Goal: Navigation & Orientation: Find specific page/section

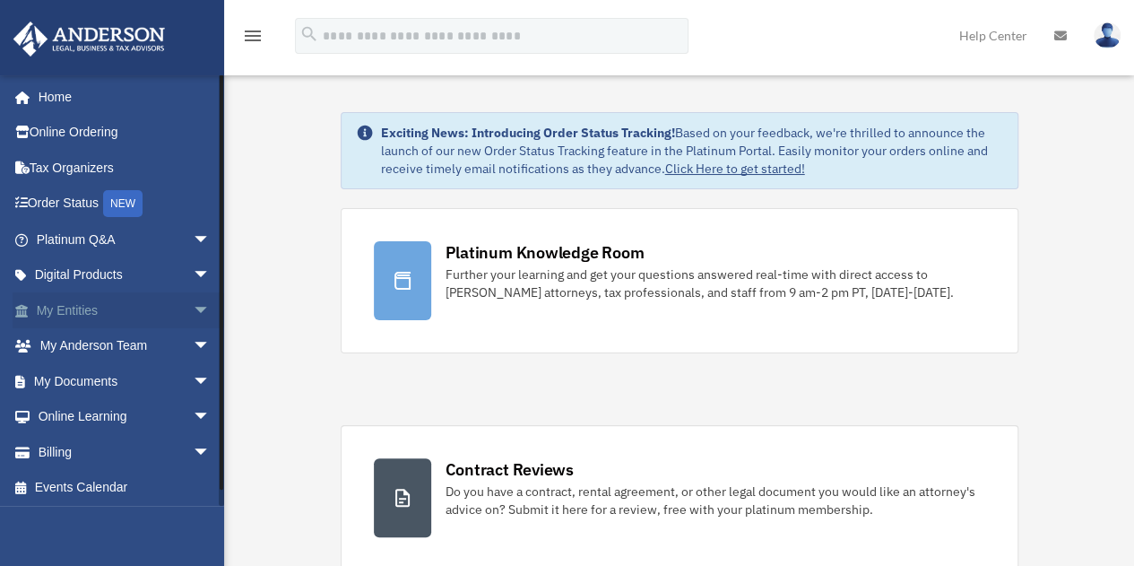
click at [193, 313] on span "arrow_drop_down" at bounding box center [211, 310] width 36 height 37
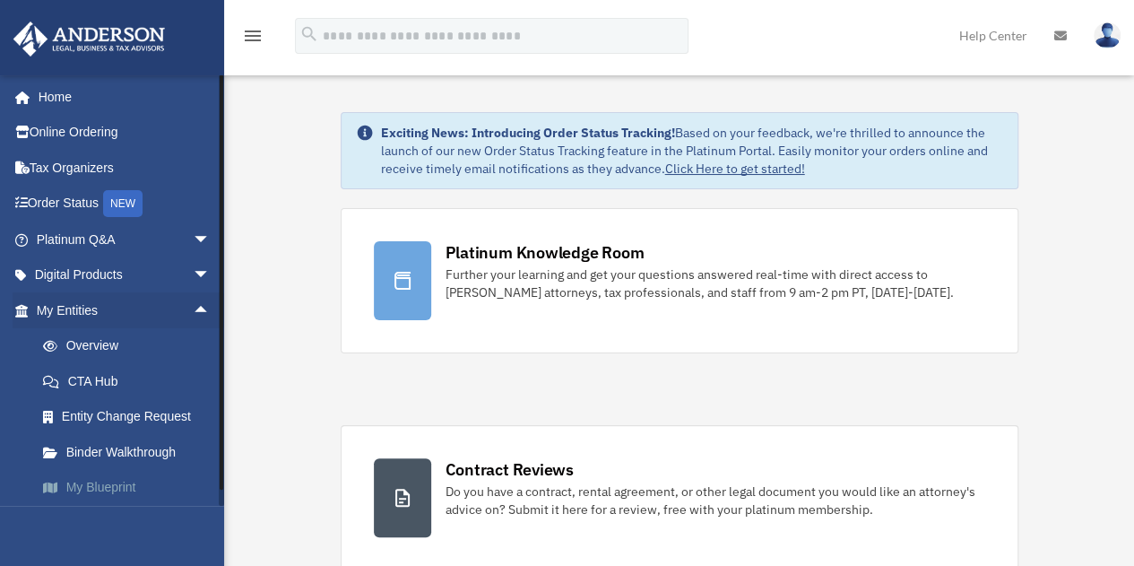
click at [125, 481] on link "My Blueprint" at bounding box center [131, 488] width 212 height 36
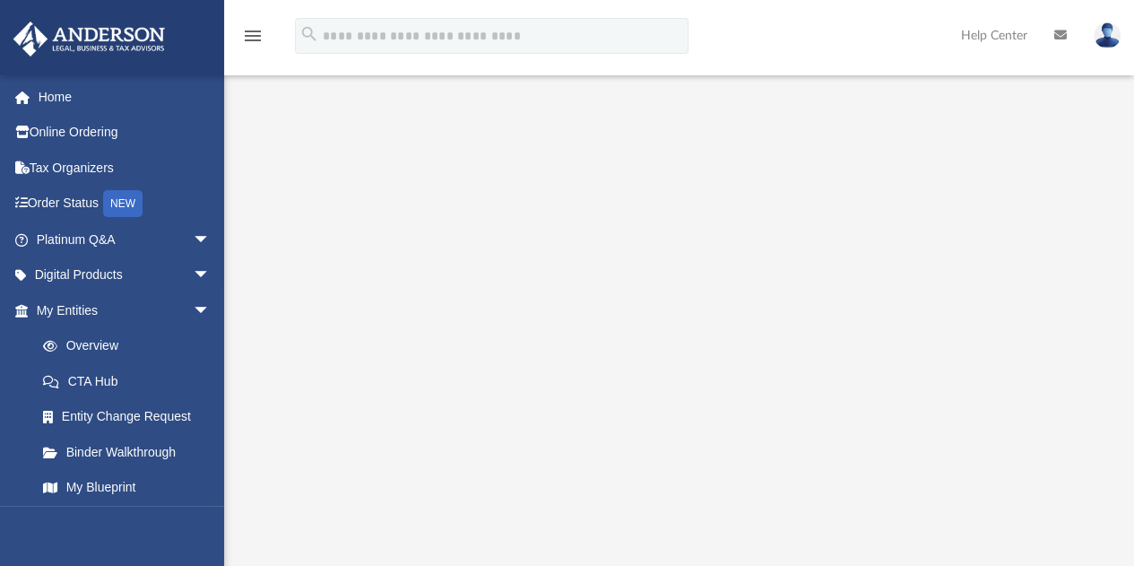
scroll to position [179, 0]
click at [105, 347] on link "Overview" at bounding box center [131, 346] width 212 height 36
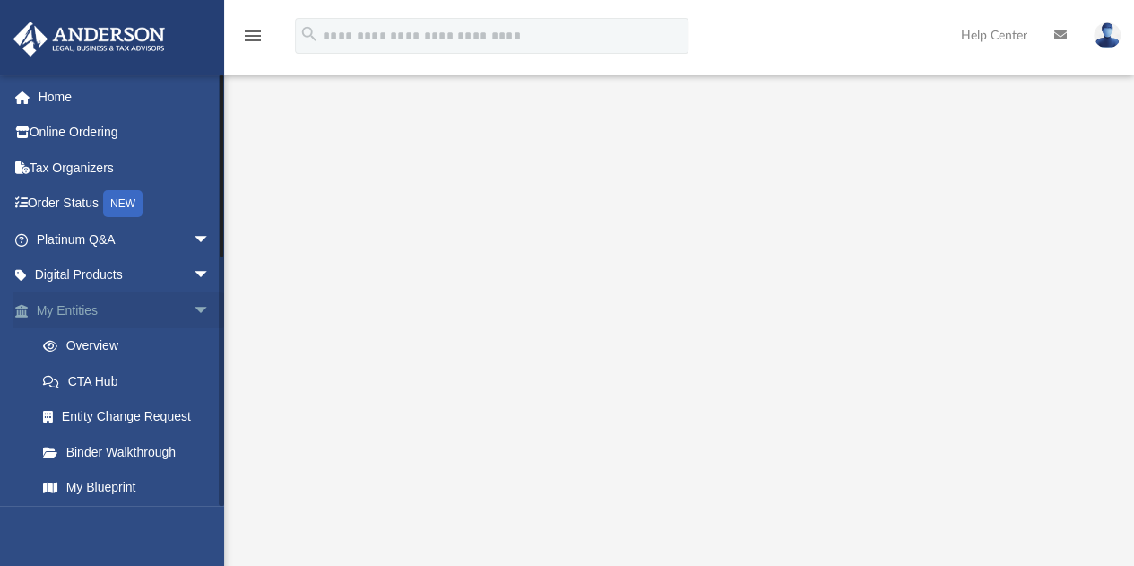
click at [193, 311] on span "arrow_drop_down" at bounding box center [211, 310] width 36 height 37
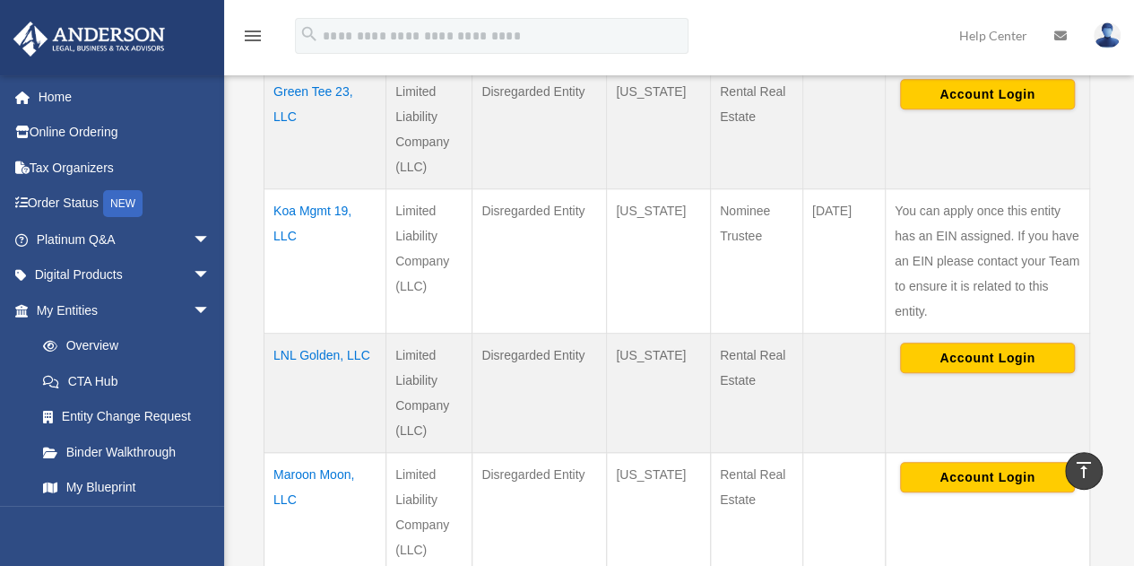
scroll to position [717, 0]
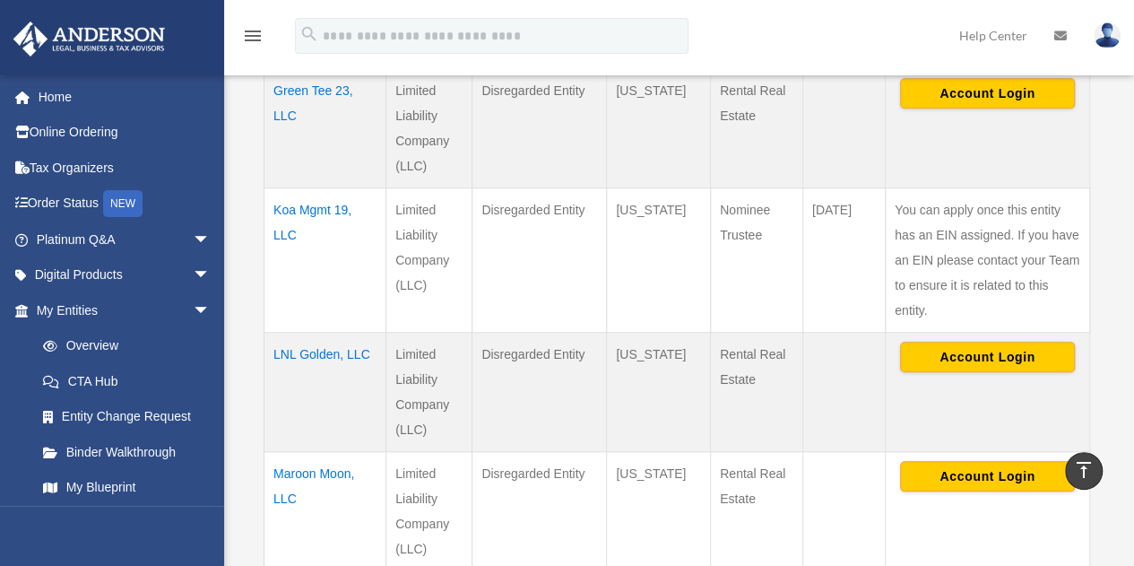
click at [307, 207] on td "Koa Mgmt 19, LLC" at bounding box center [325, 259] width 122 height 144
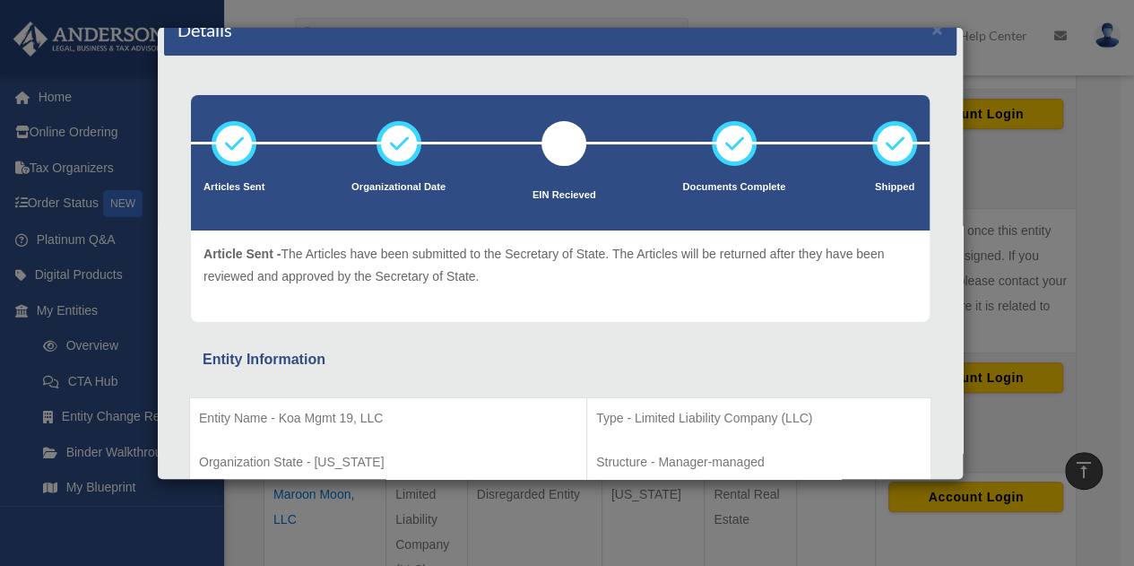
scroll to position [0, 0]
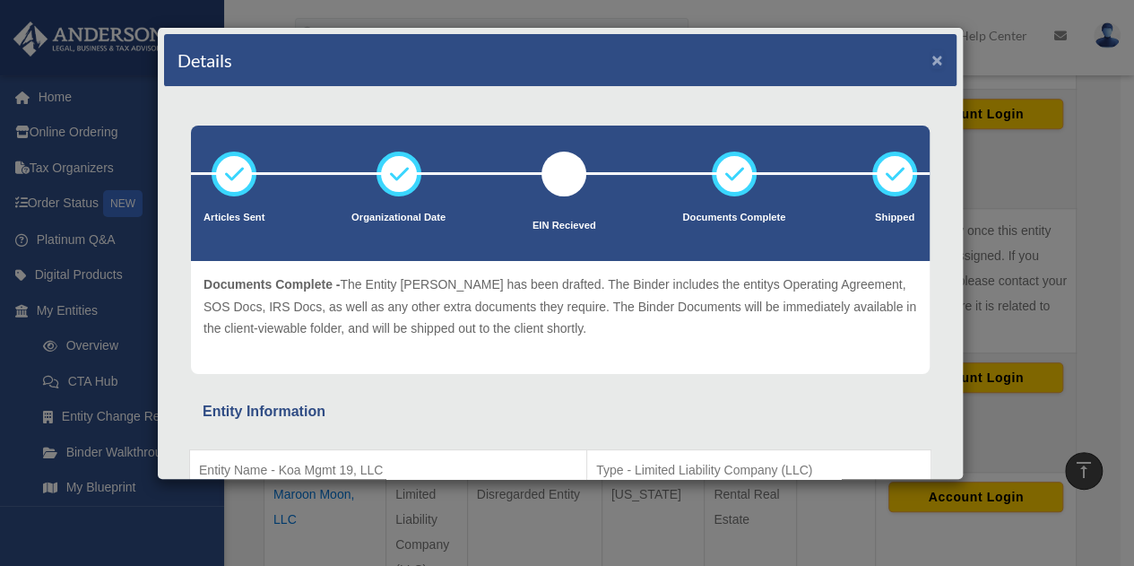
click at [931, 55] on button "×" at bounding box center [937, 59] width 12 height 19
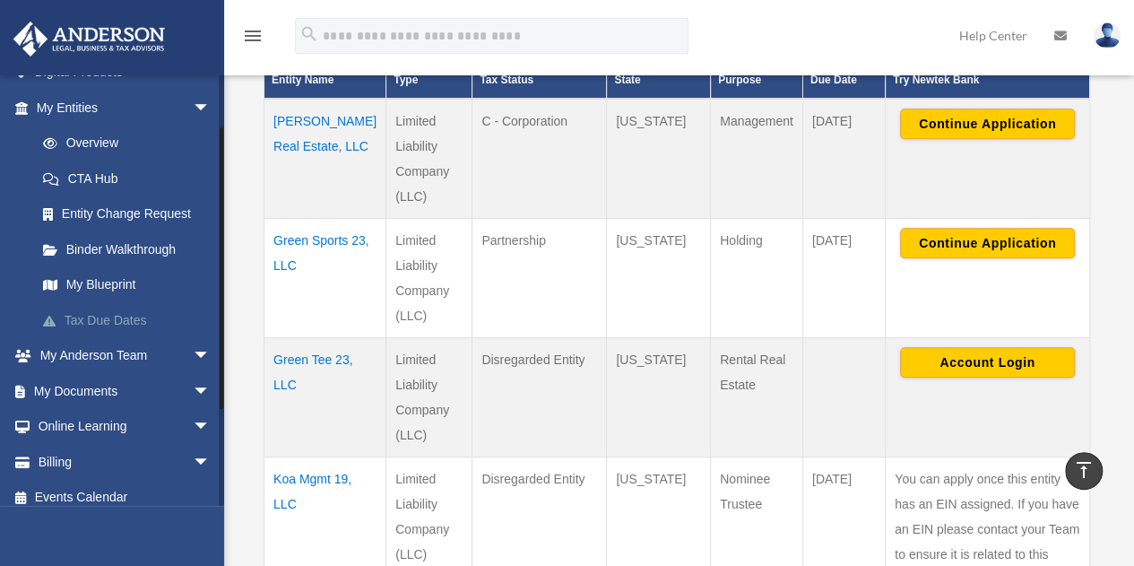
scroll to position [215, 0]
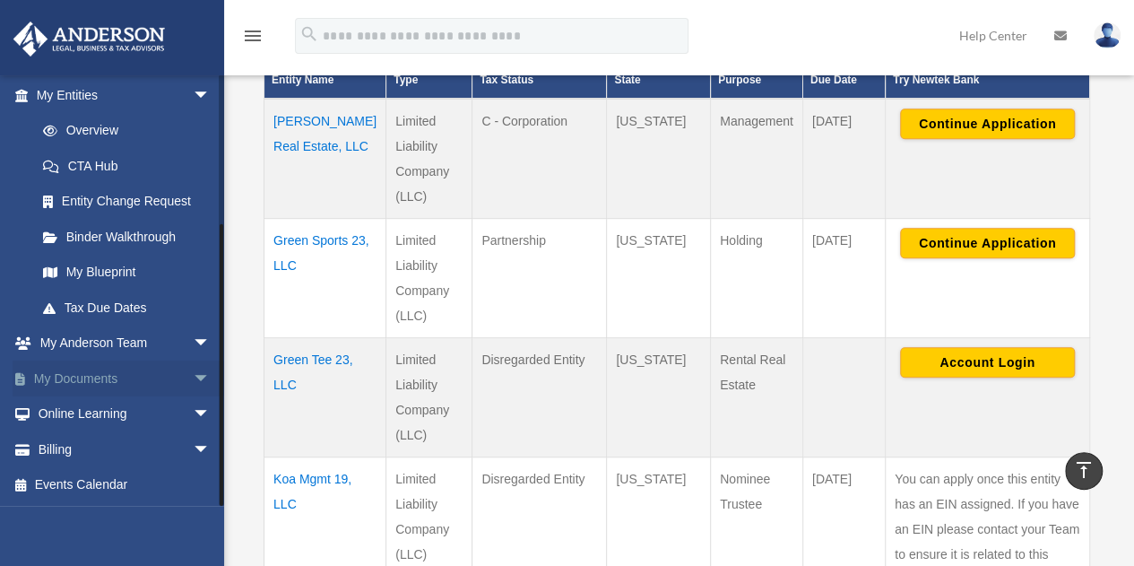
click at [193, 382] on span "arrow_drop_down" at bounding box center [211, 378] width 36 height 37
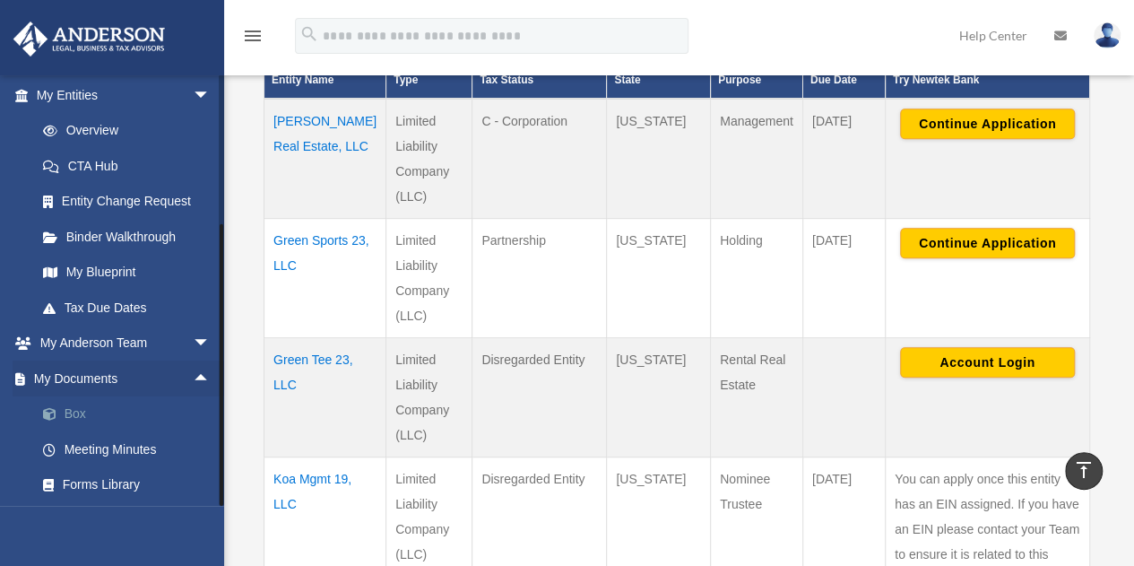
click at [81, 411] on link "Box" at bounding box center [131, 414] width 212 height 36
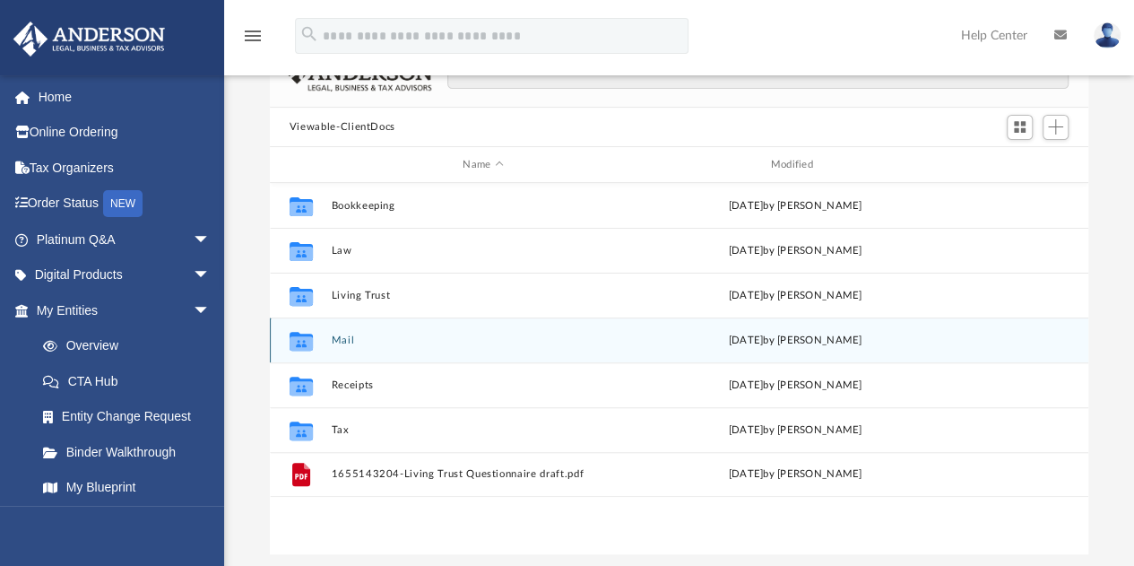
scroll to position [179, 0]
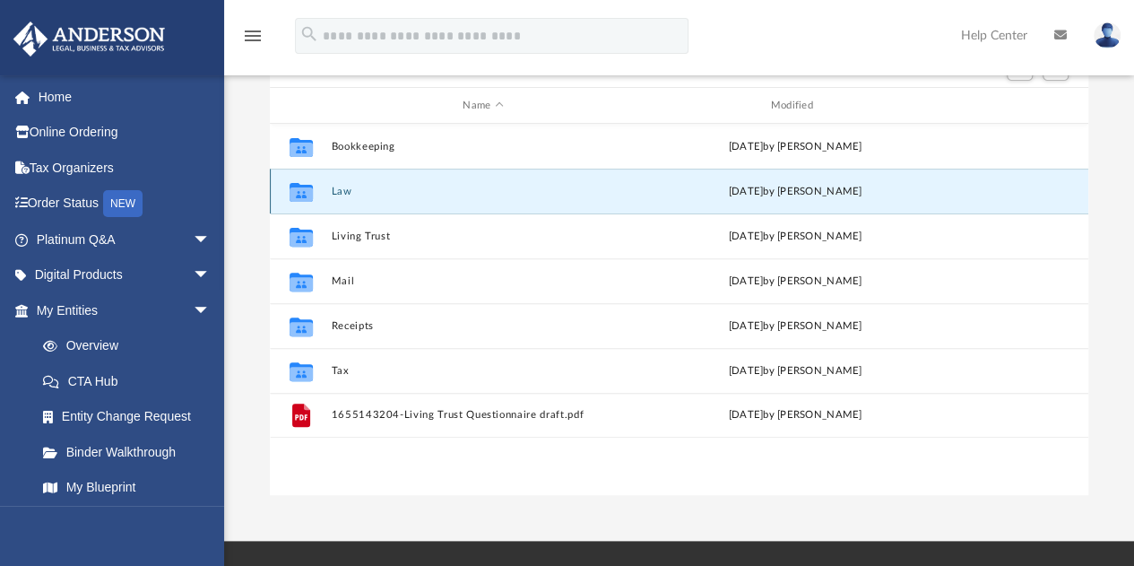
click at [344, 193] on button "Law" at bounding box center [483, 192] width 304 height 12
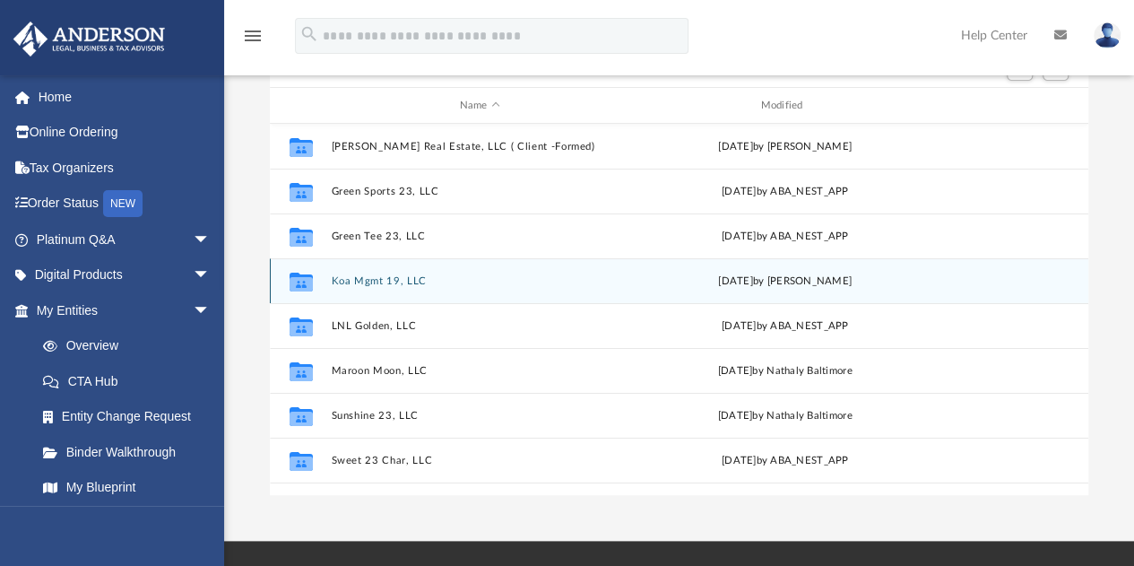
click at [377, 277] on button "Koa Mgmt 19, LLC" at bounding box center [480, 281] width 298 height 12
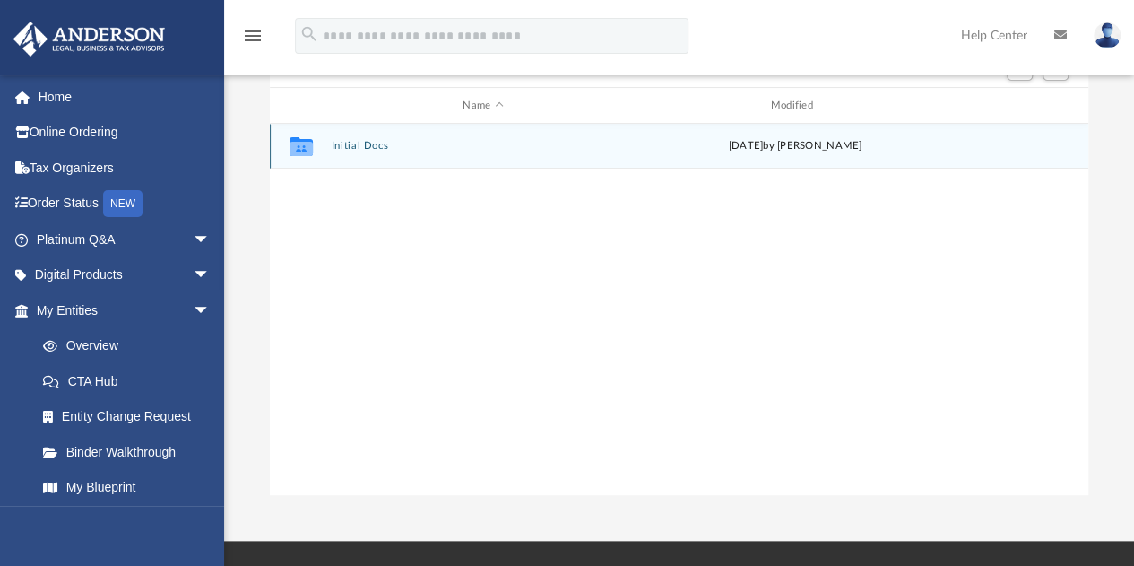
click at [364, 144] on button "Initial Docs" at bounding box center [483, 147] width 304 height 12
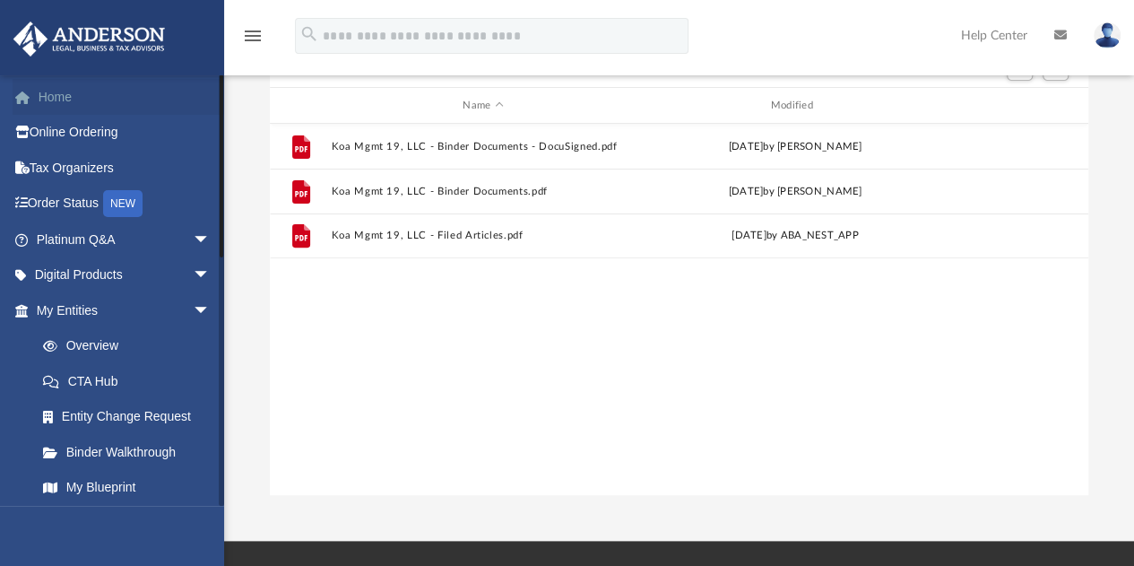
click at [56, 100] on link "Home" at bounding box center [125, 97] width 225 height 36
